Goal: Task Accomplishment & Management: Use online tool/utility

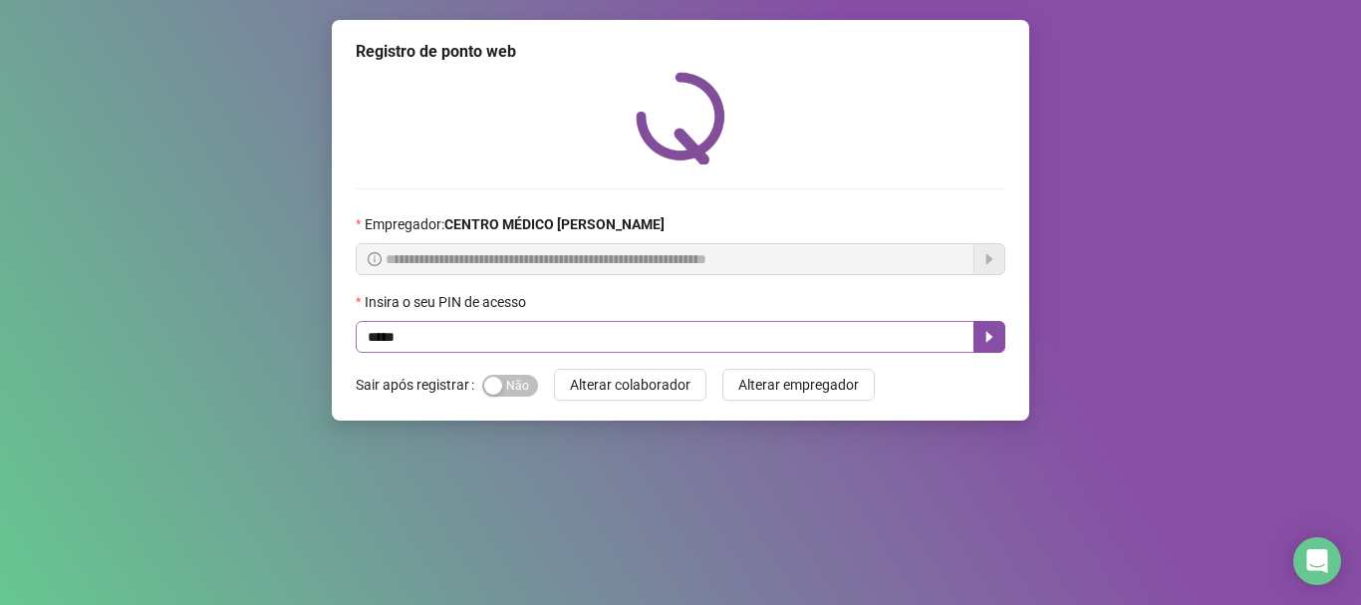
type input "*****"
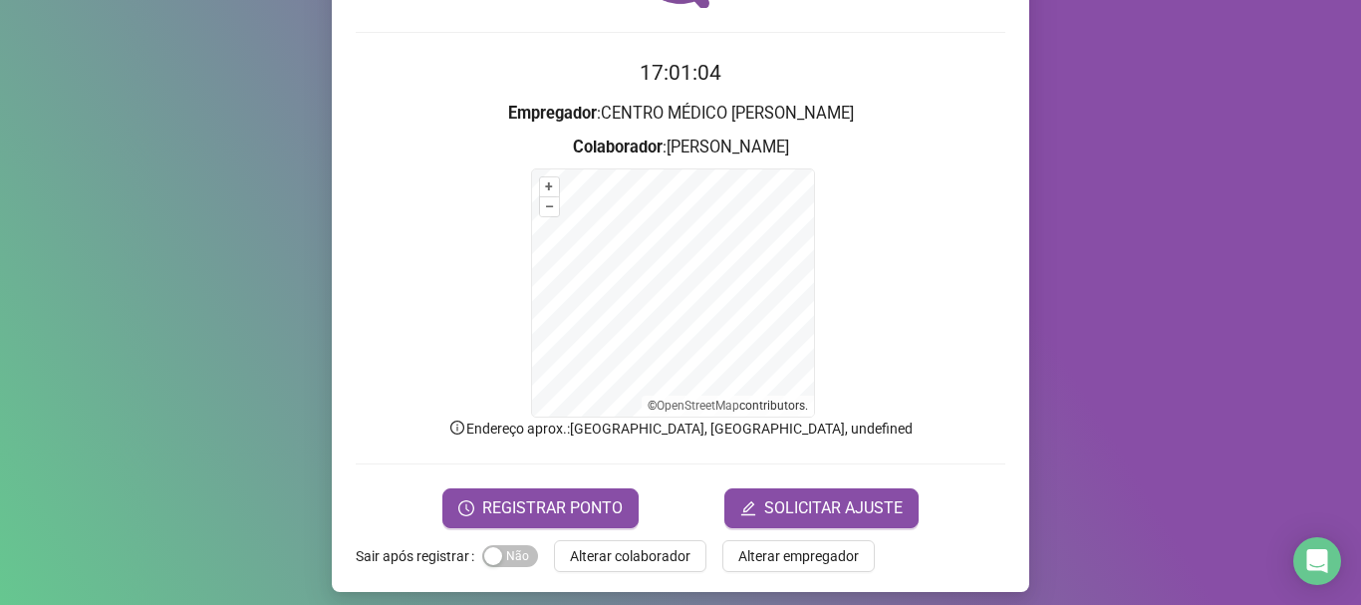
scroll to position [167, 0]
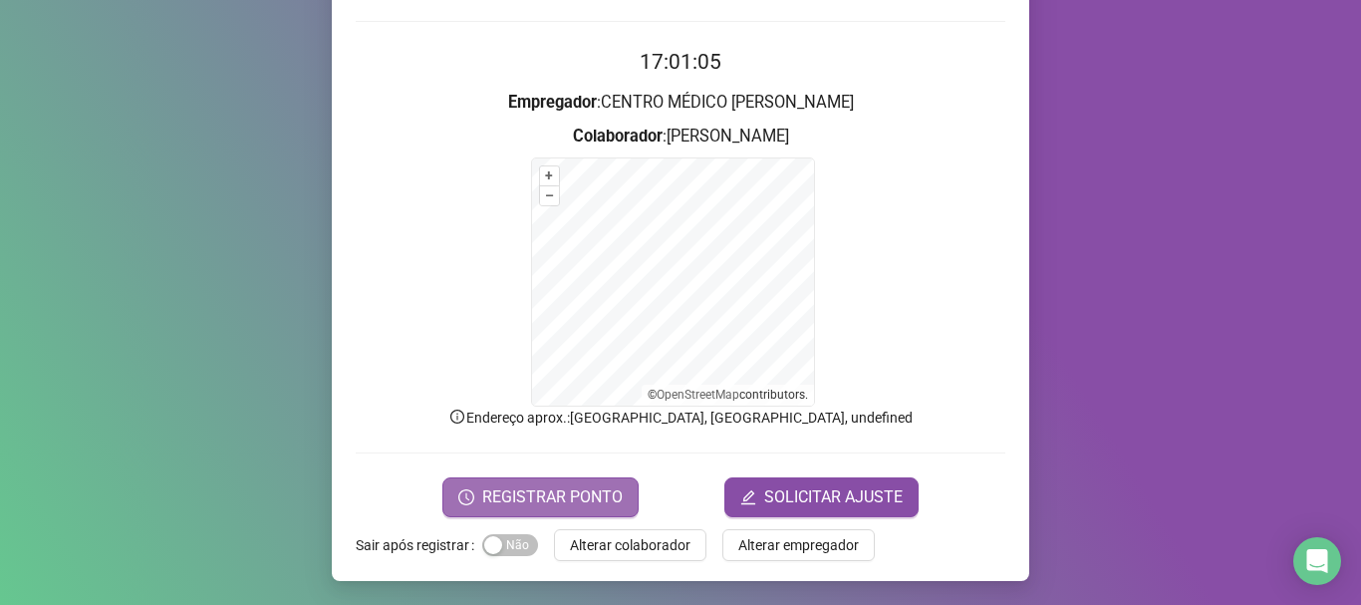
click at [549, 487] on span "REGISTRAR PONTO" at bounding box center [552, 497] width 140 height 24
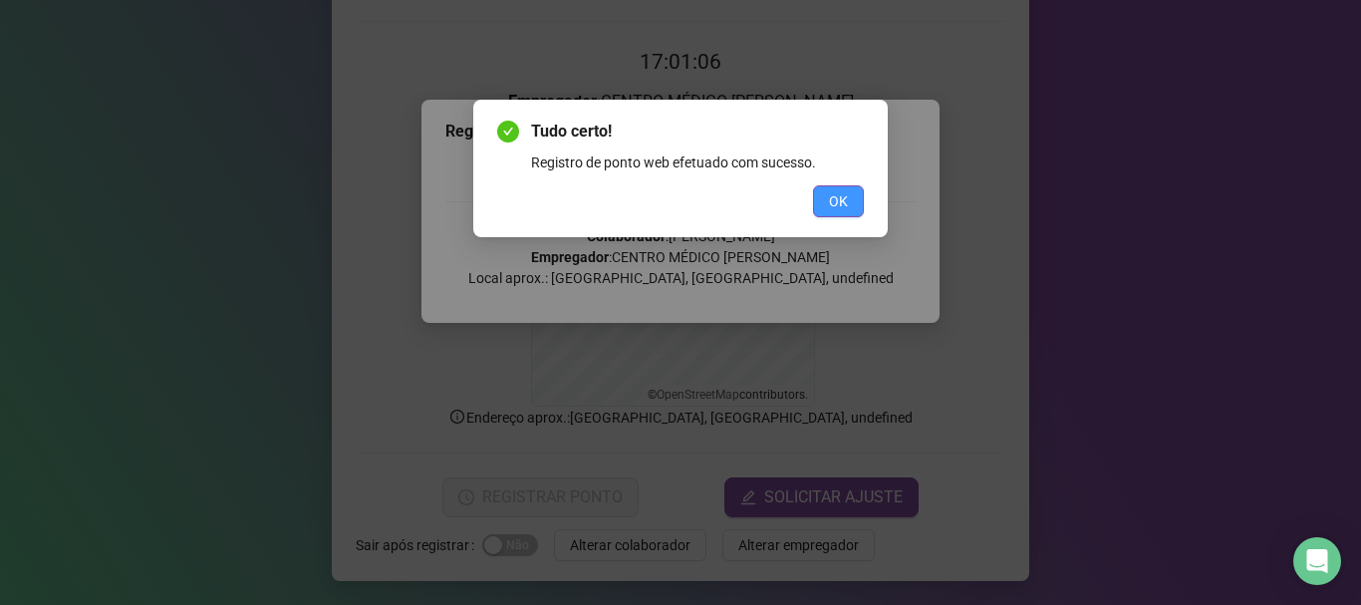
click at [853, 199] on button "OK" at bounding box center [838, 201] width 51 height 32
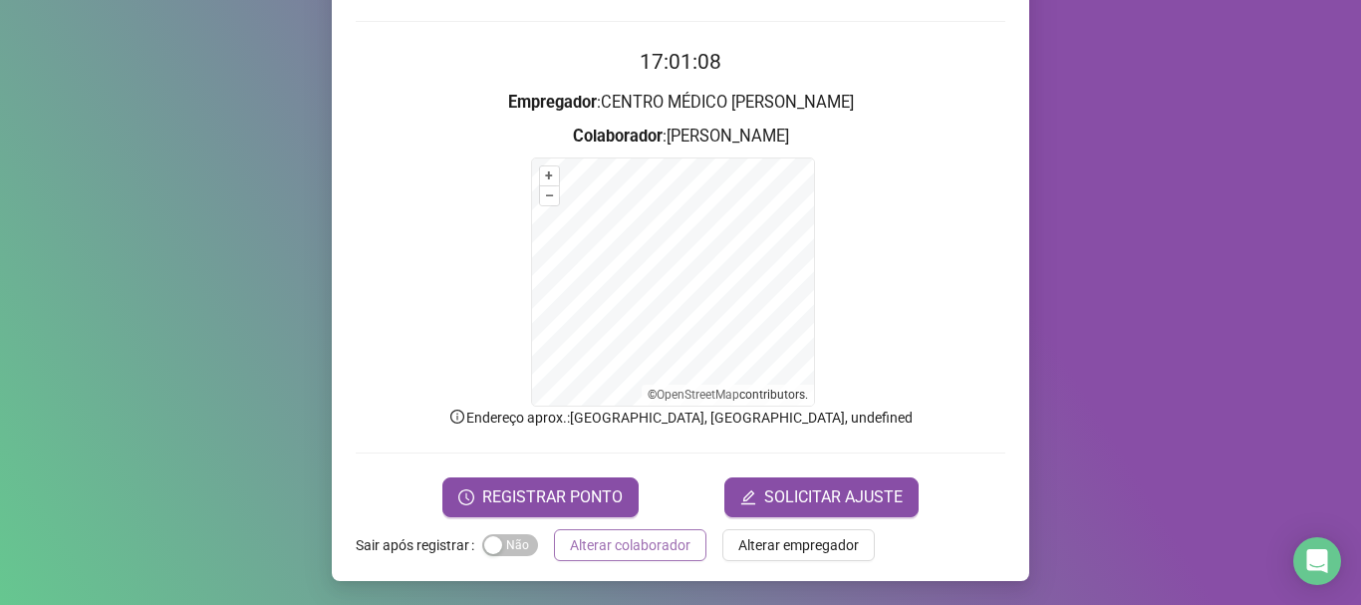
click at [627, 547] on span "Alterar colaborador" at bounding box center [630, 545] width 121 height 22
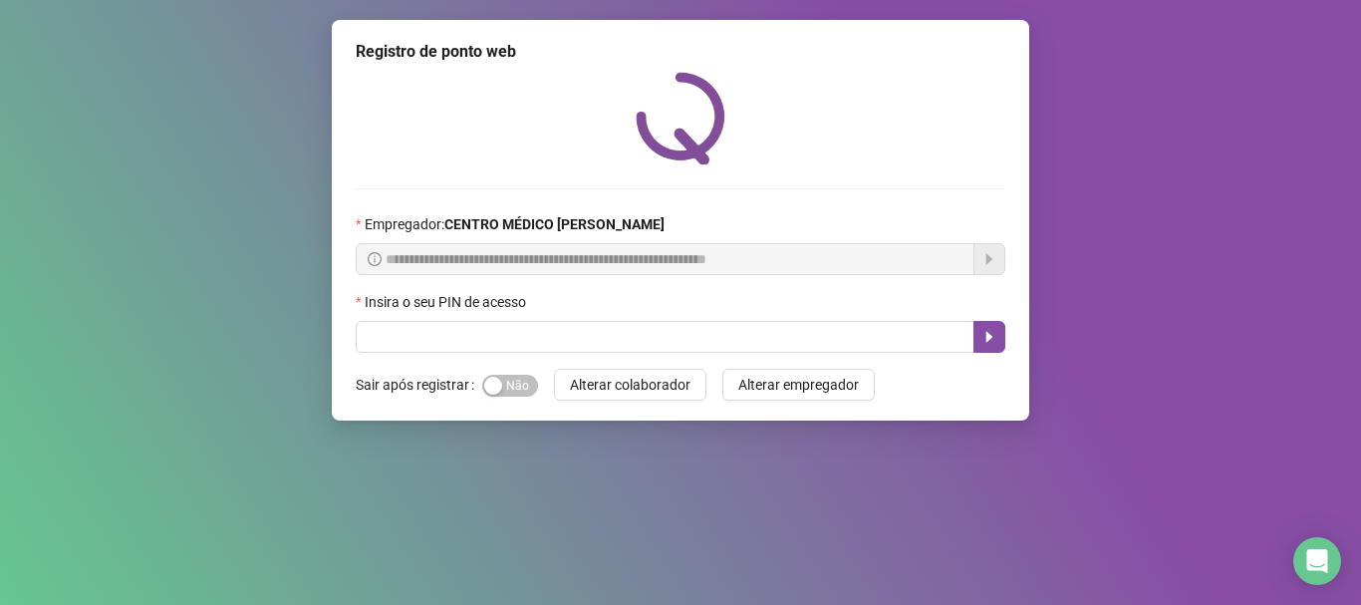
scroll to position [0, 0]
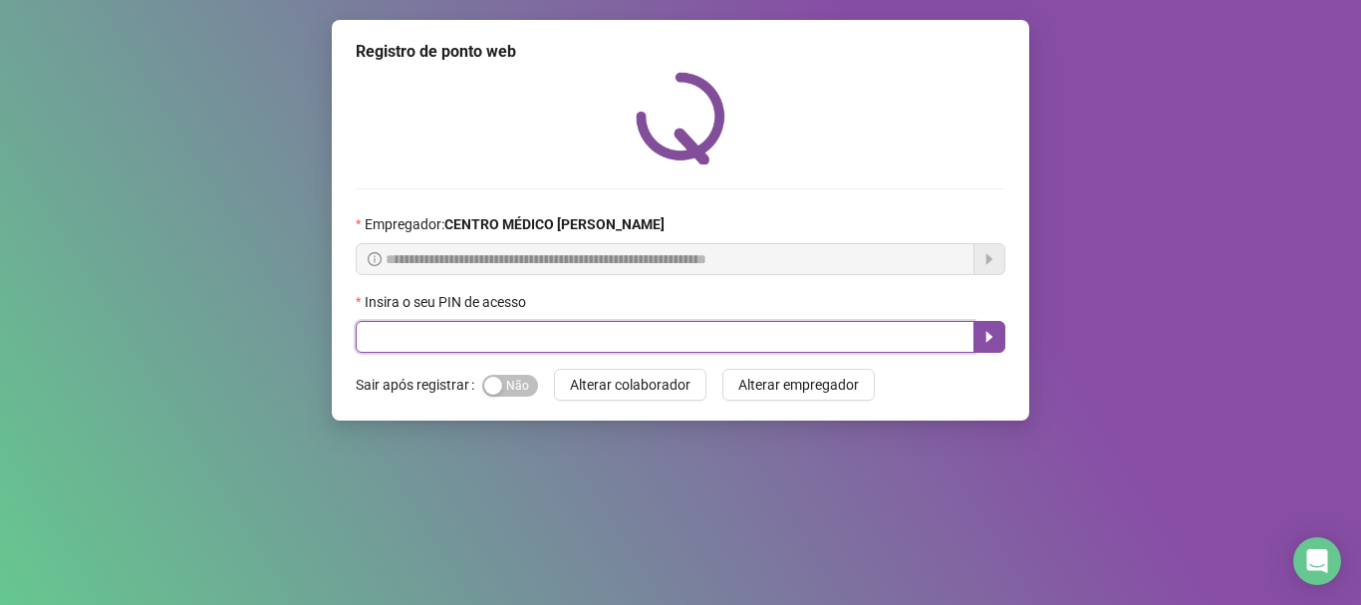
click at [773, 333] on input "text" at bounding box center [665, 337] width 619 height 32
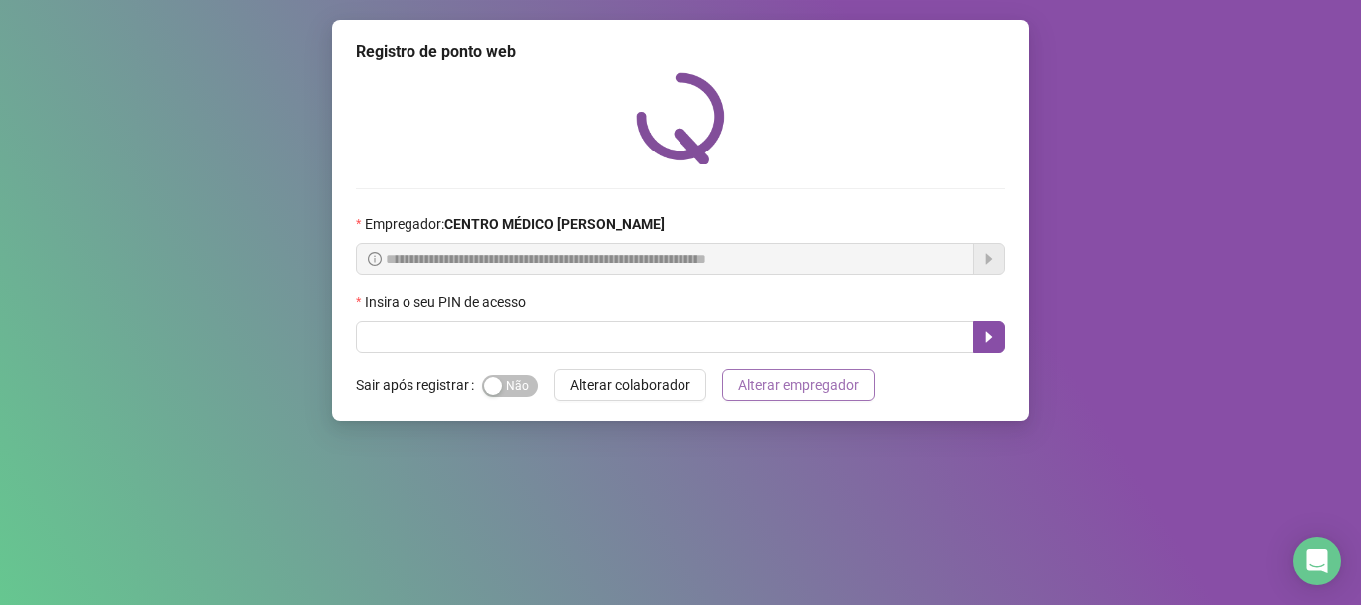
click at [733, 371] on button "Alterar empregador" at bounding box center [798, 385] width 152 height 32
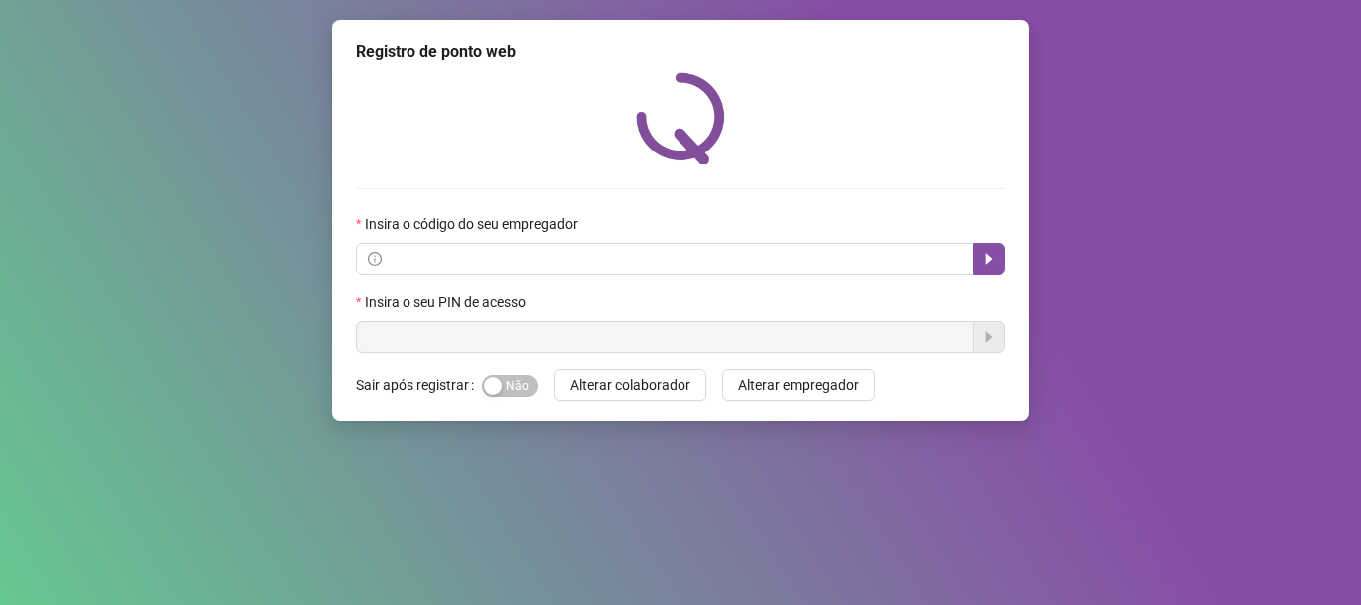
click at [572, 362] on div "Registro de ponto web Insira o código do seu empregador Insira o seu PIN de ace…" at bounding box center [680, 220] width 697 height 400
click at [577, 362] on div "Registro de ponto web Insira o código do seu empregador Insira o seu PIN de ace…" at bounding box center [680, 220] width 697 height 400
